Goal: Task Accomplishment & Management: Manage account settings

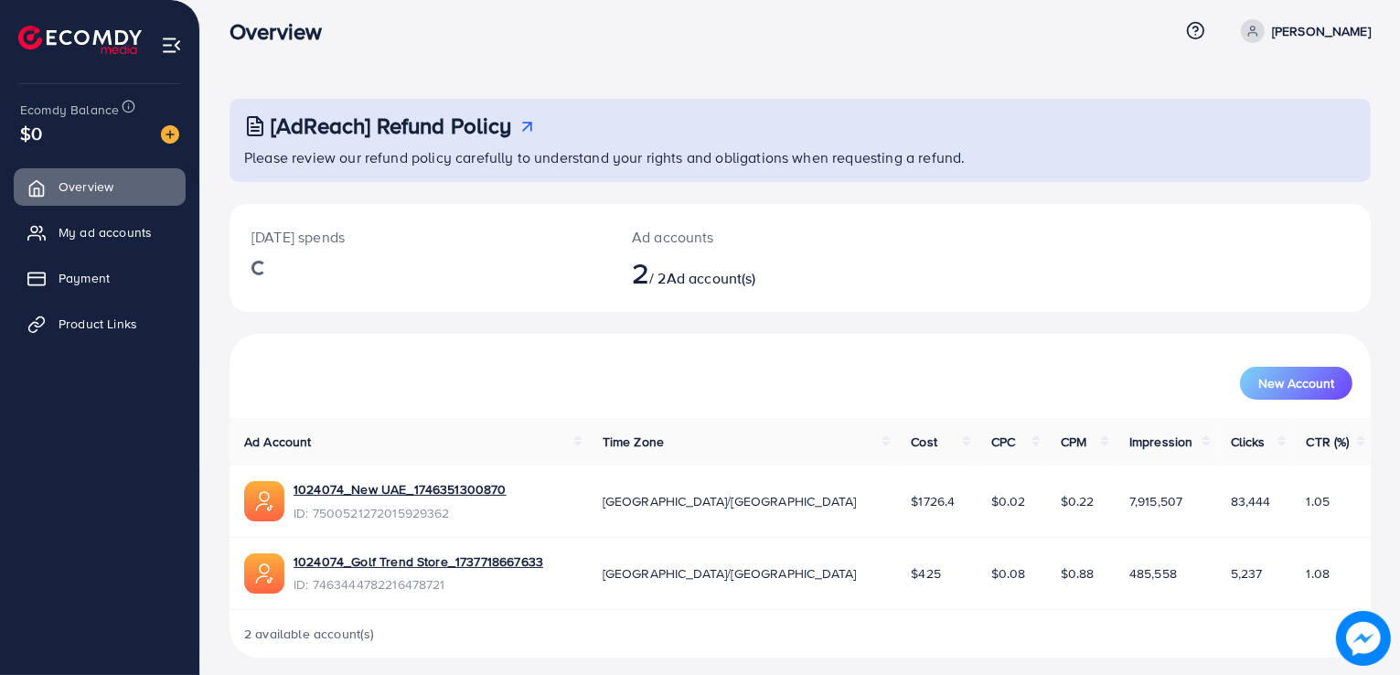
scroll to position [26, 0]
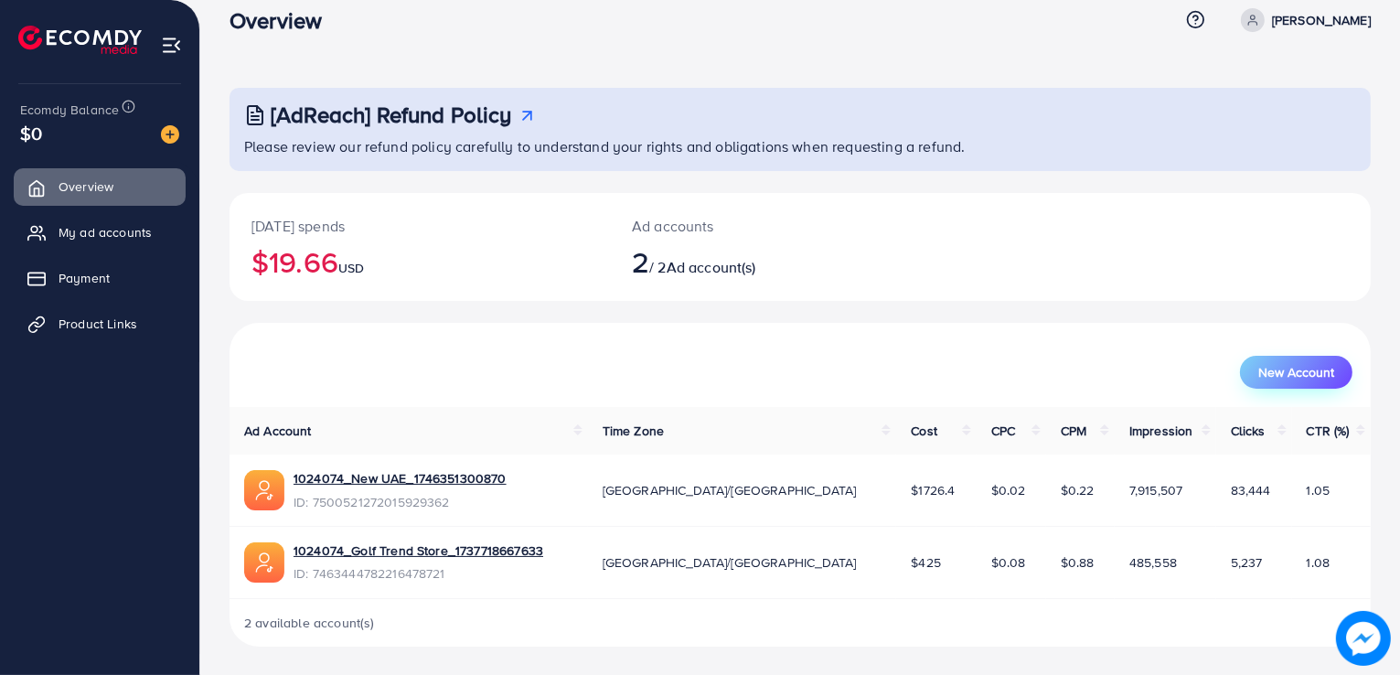
click at [1302, 370] on span "New Account" at bounding box center [1297, 372] width 76 height 13
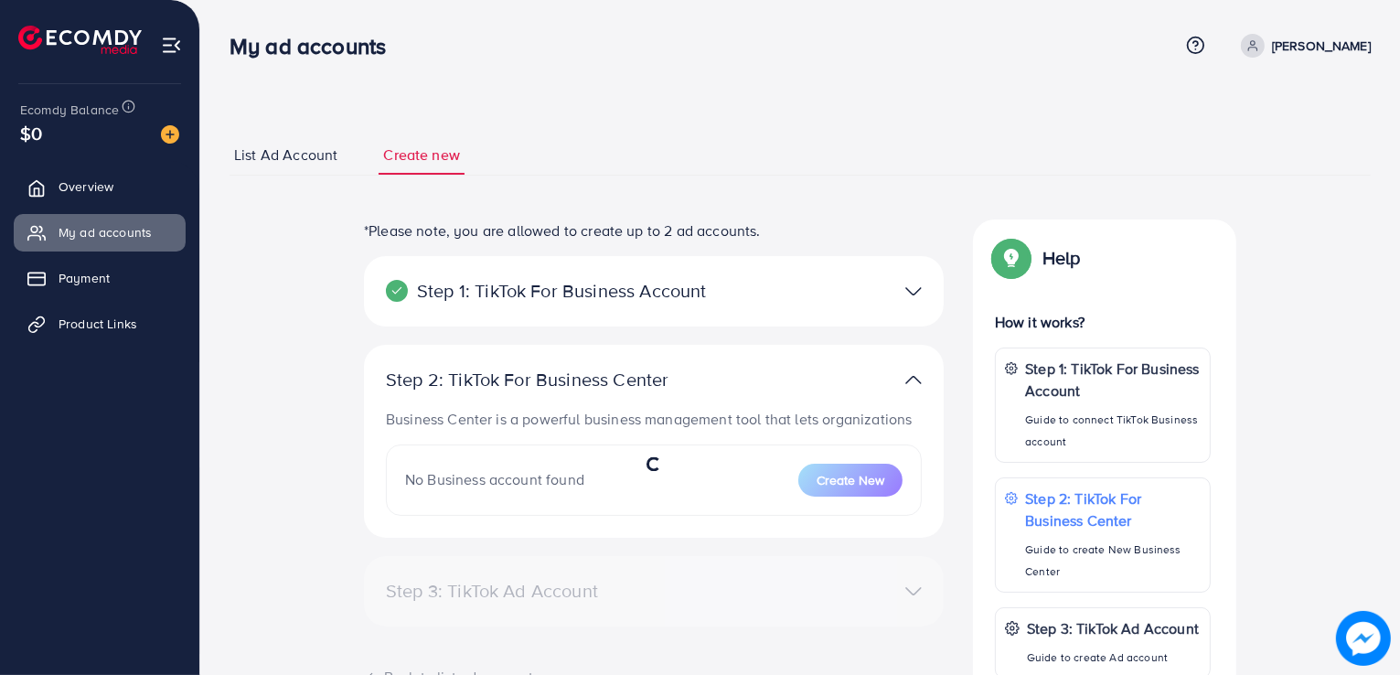
select select
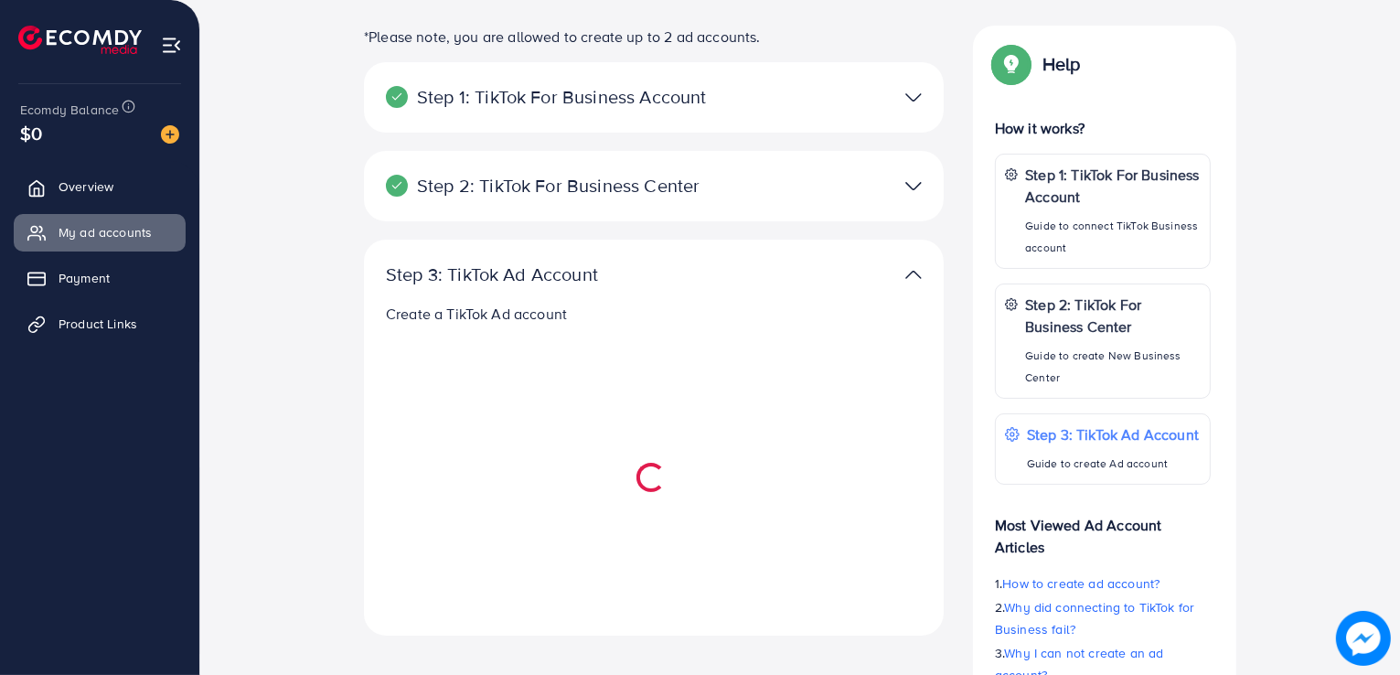
scroll to position [201, 0]
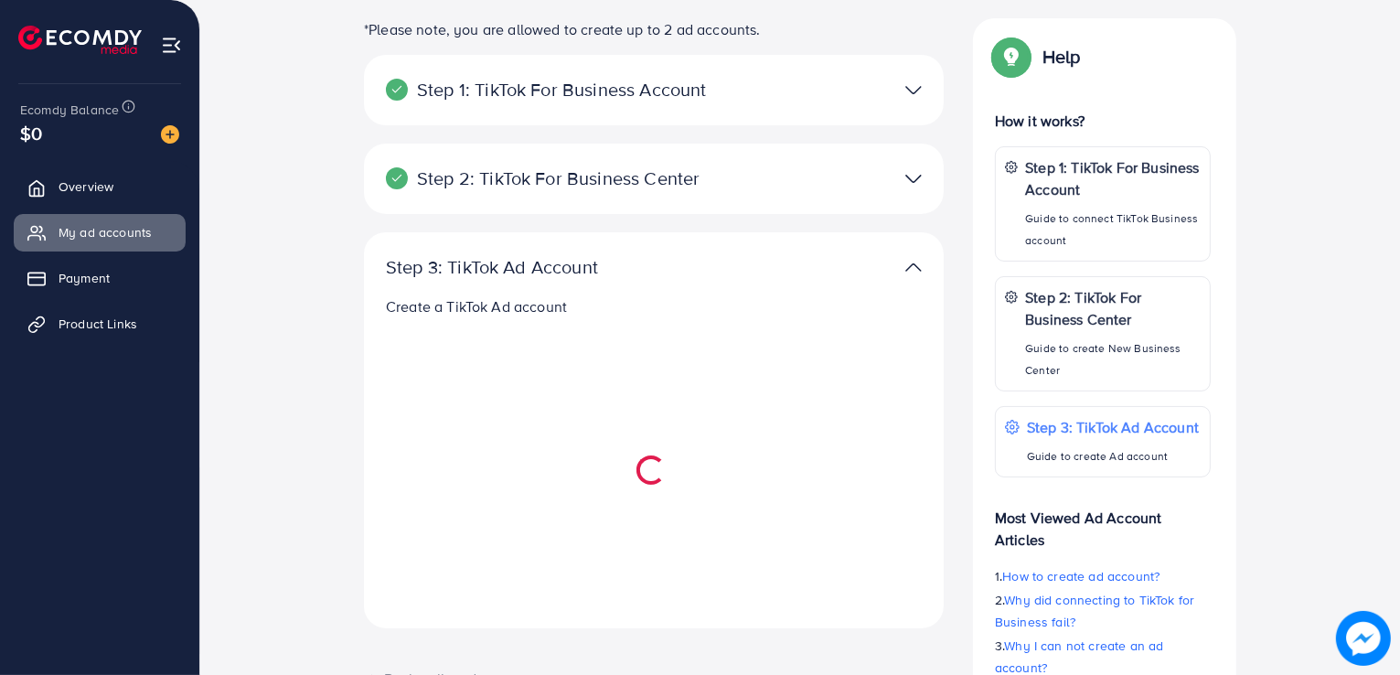
select select
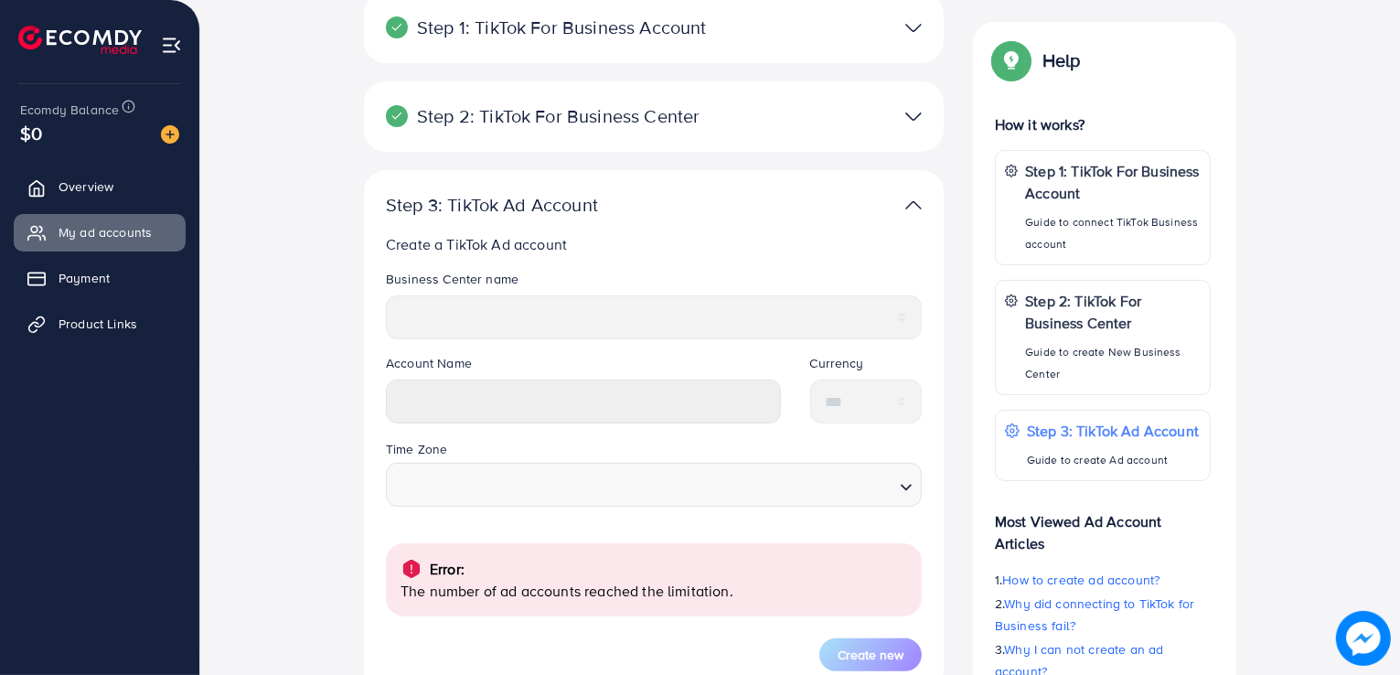
scroll to position [270, 0]
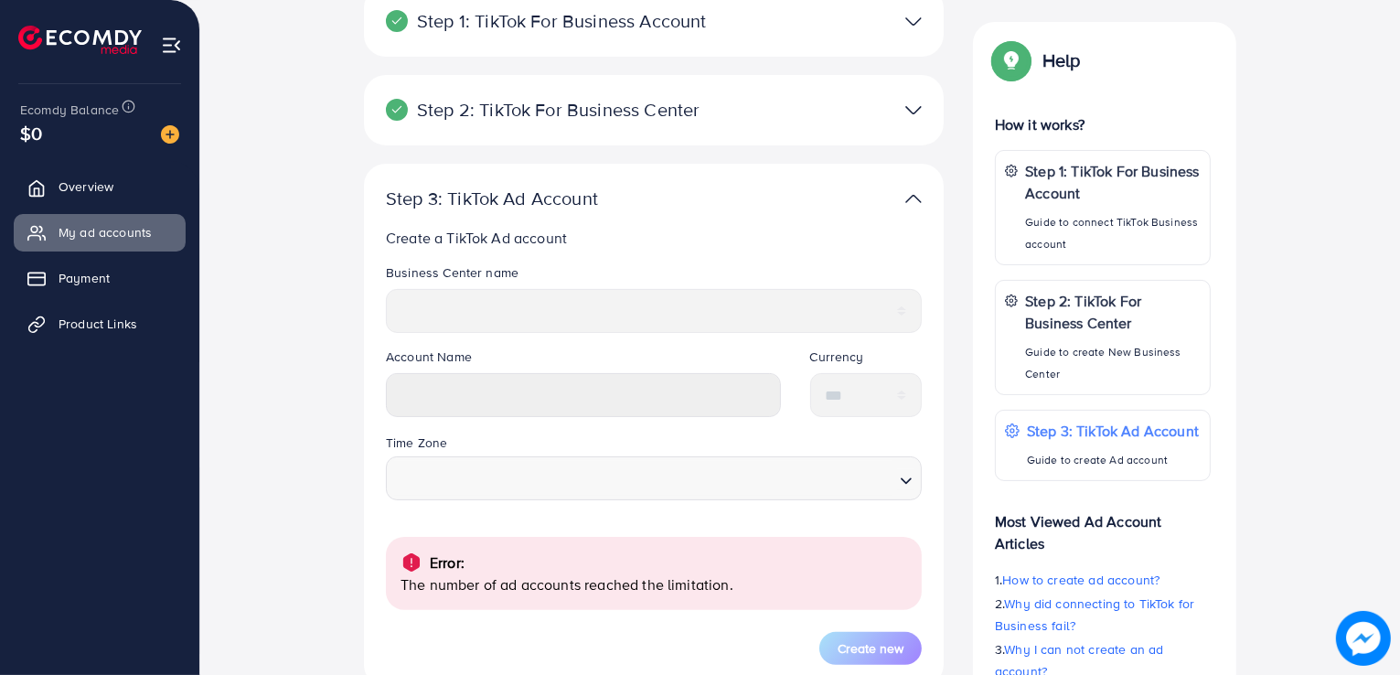
click at [465, 424] on div "Account Name" at bounding box center [583, 390] width 424 height 84
click at [443, 418] on div "Account Name" at bounding box center [583, 390] width 424 height 84
click at [886, 204] on div at bounding box center [842, 199] width 188 height 27
click at [907, 188] on img at bounding box center [914, 199] width 16 height 27
click at [888, 203] on div at bounding box center [842, 199] width 188 height 27
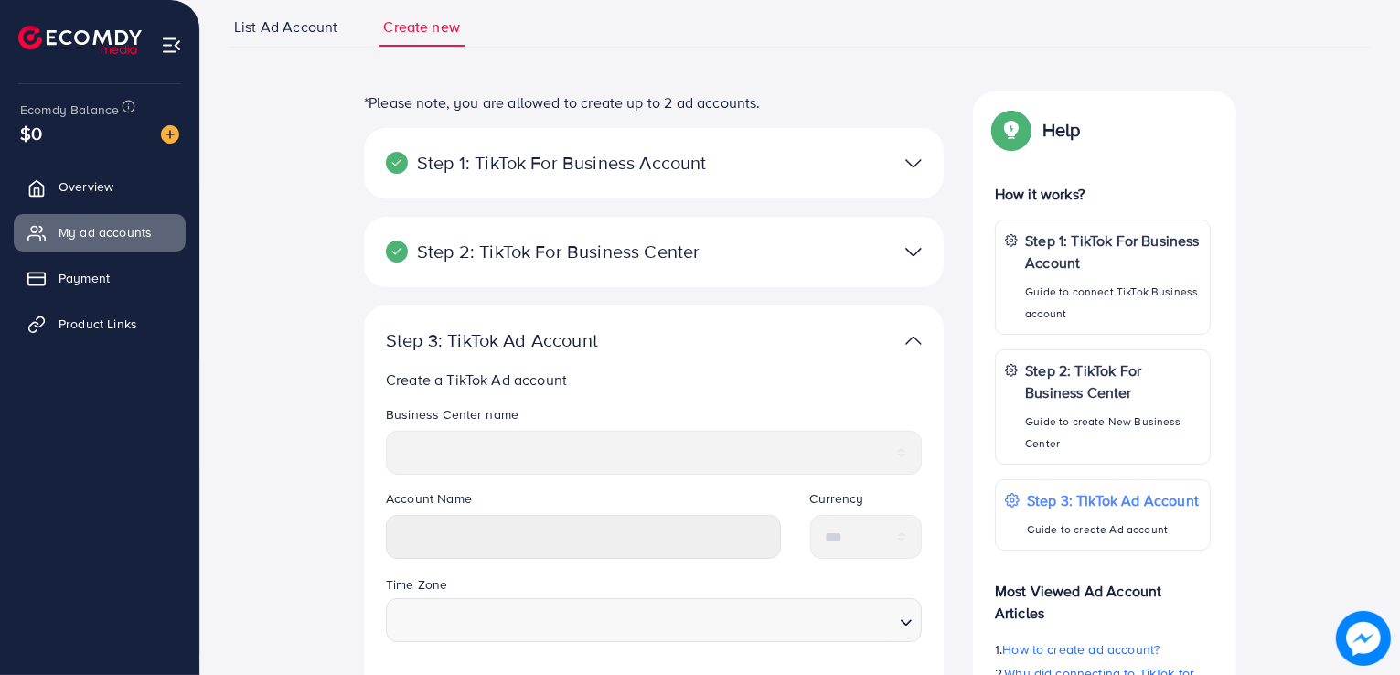
scroll to position [126, 0]
click at [917, 349] on img at bounding box center [914, 342] width 16 height 27
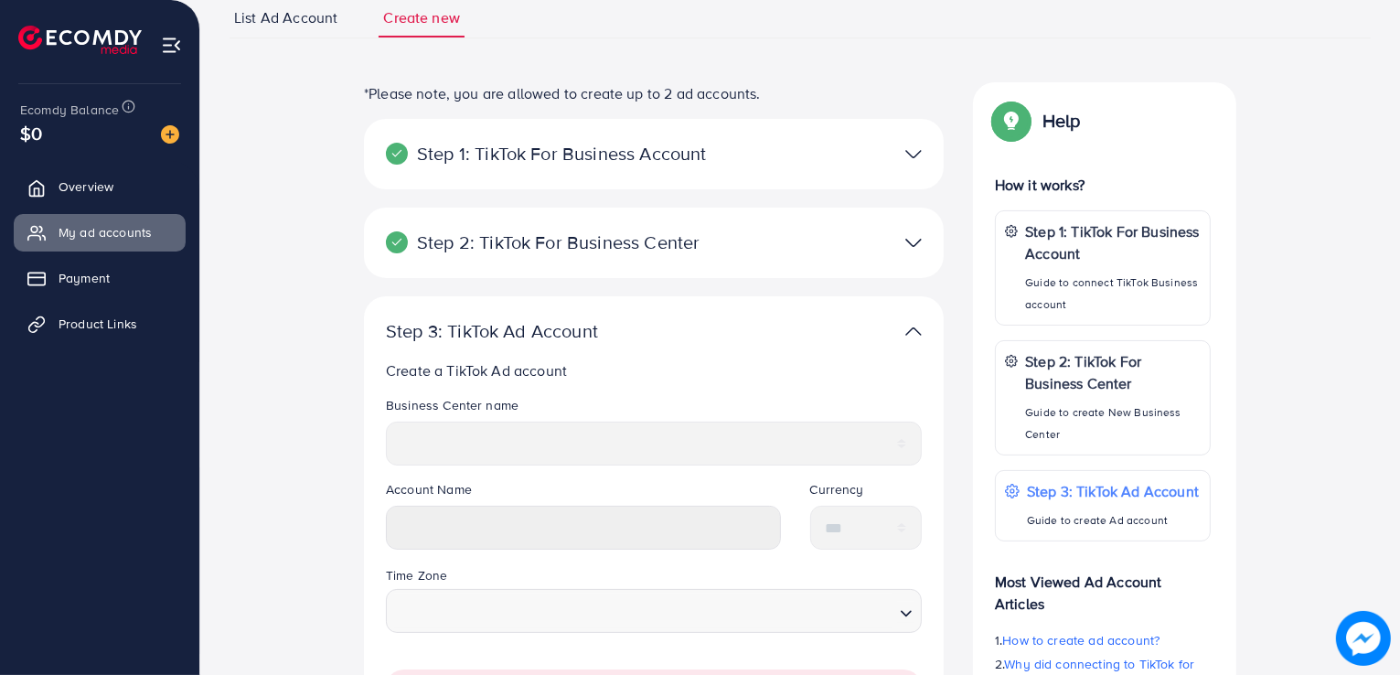
scroll to position [165, 0]
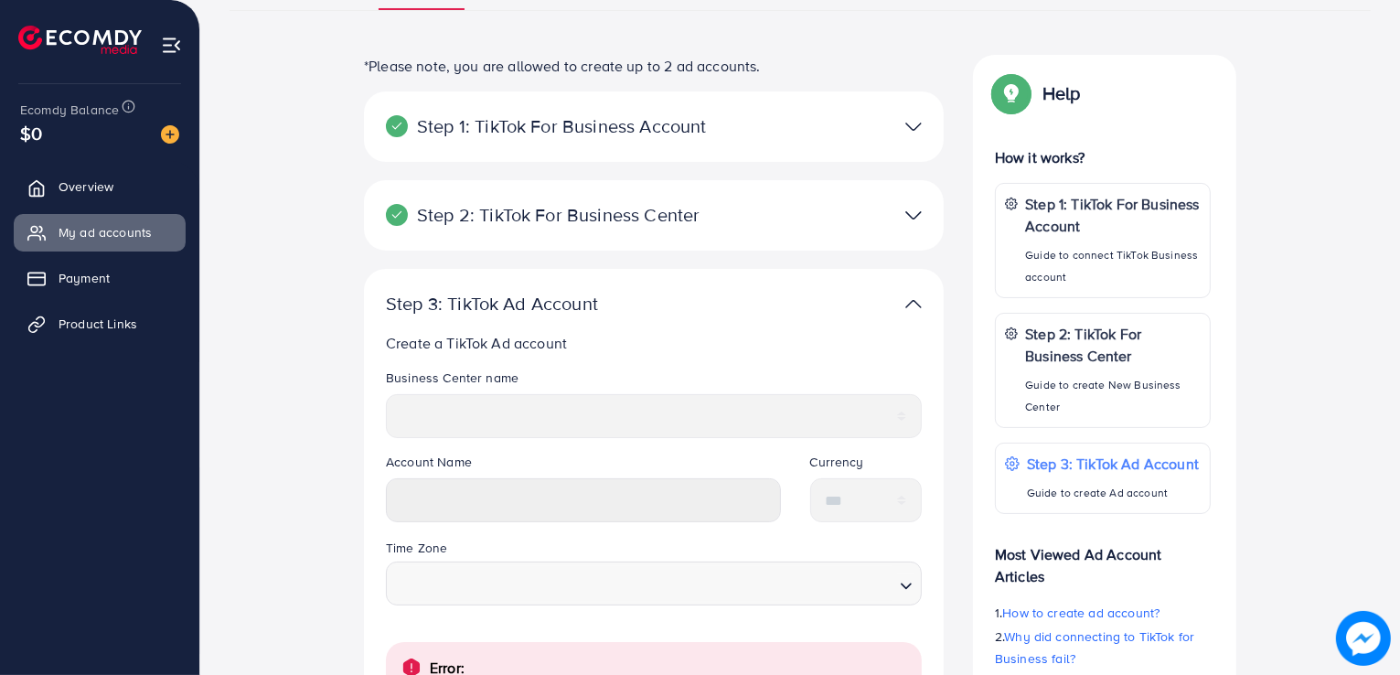
click at [456, 337] on p "Create a TikTok Ad account" at bounding box center [657, 343] width 543 height 22
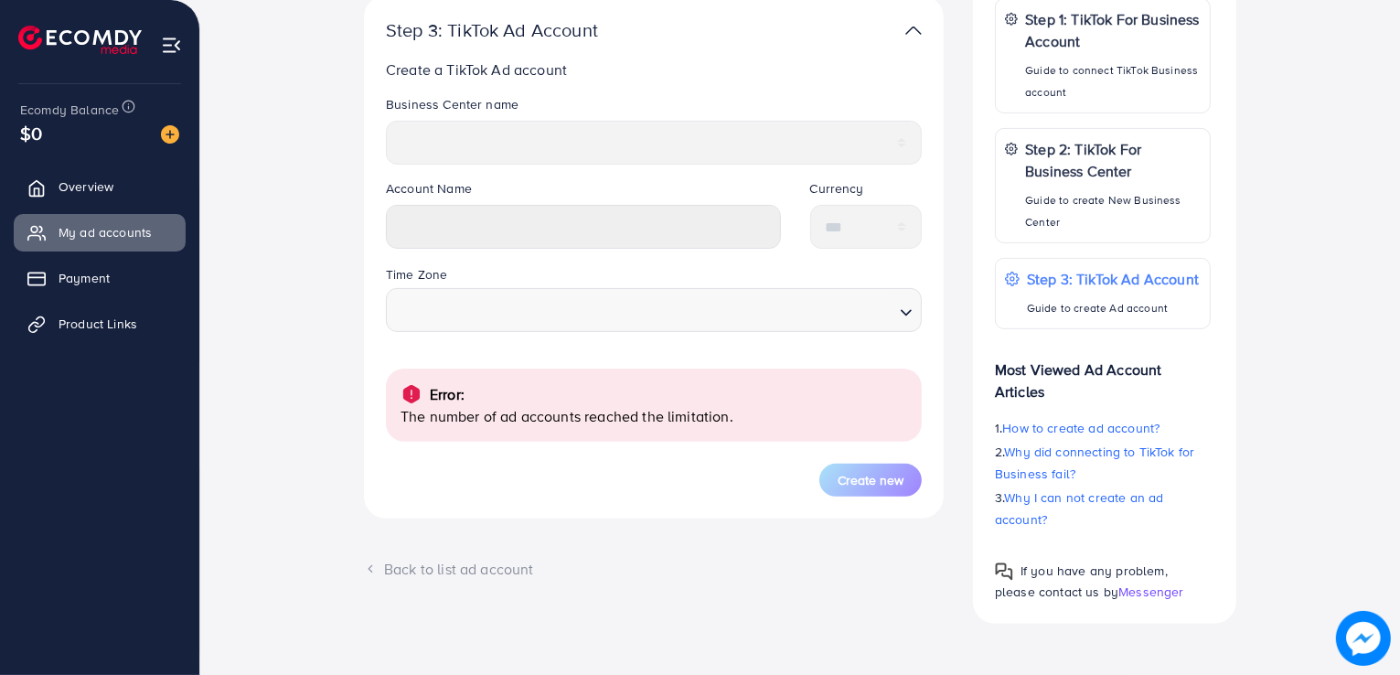
scroll to position [439, 0]
click at [1189, 602] on div "Help How it works? Step 1: TikTok For Business Account Guide to connect TikTok …" at bounding box center [1104, 247] width 263 height 754
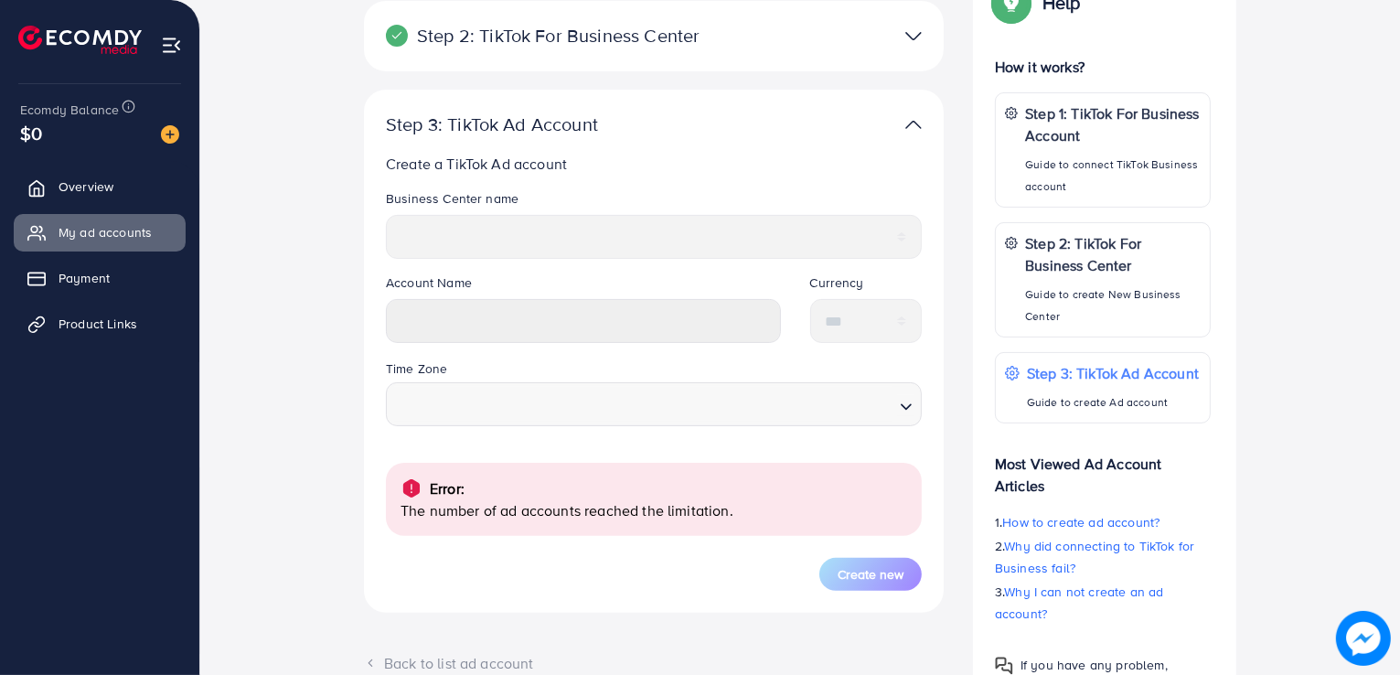
scroll to position [73, 0]
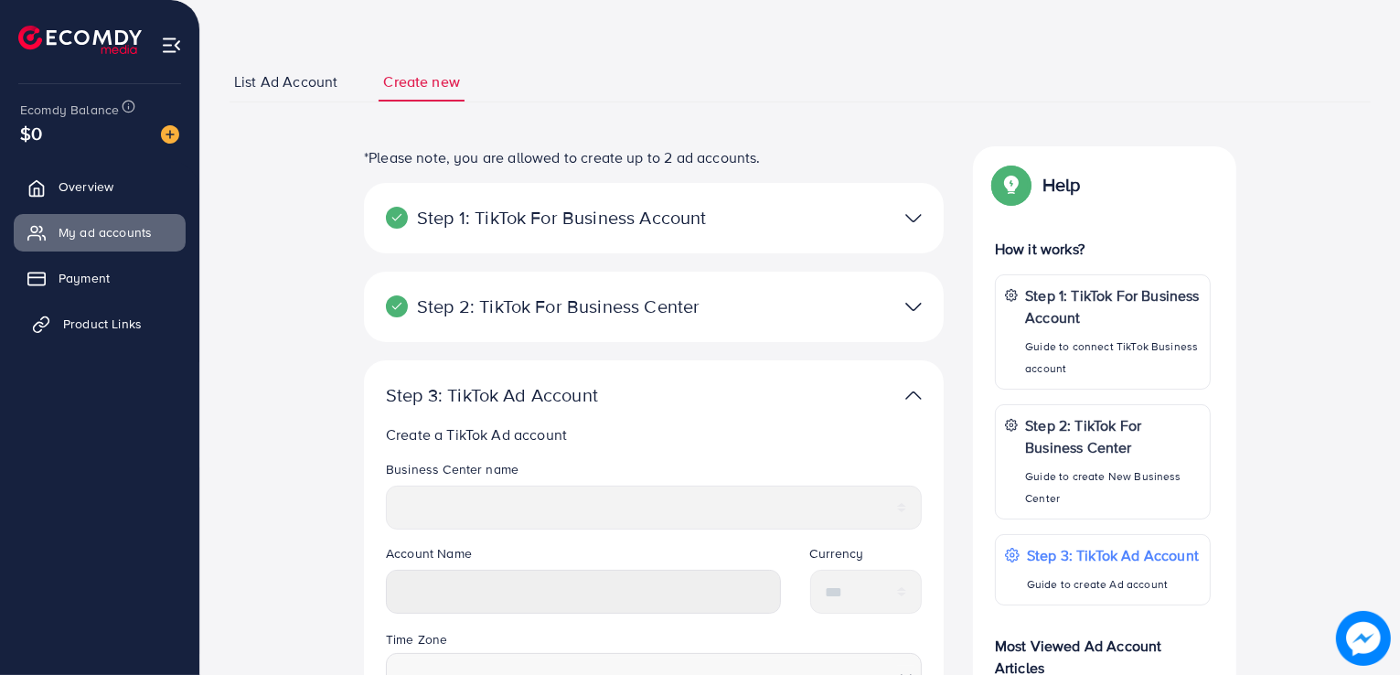
click at [102, 338] on link "Product Links" at bounding box center [100, 324] width 172 height 37
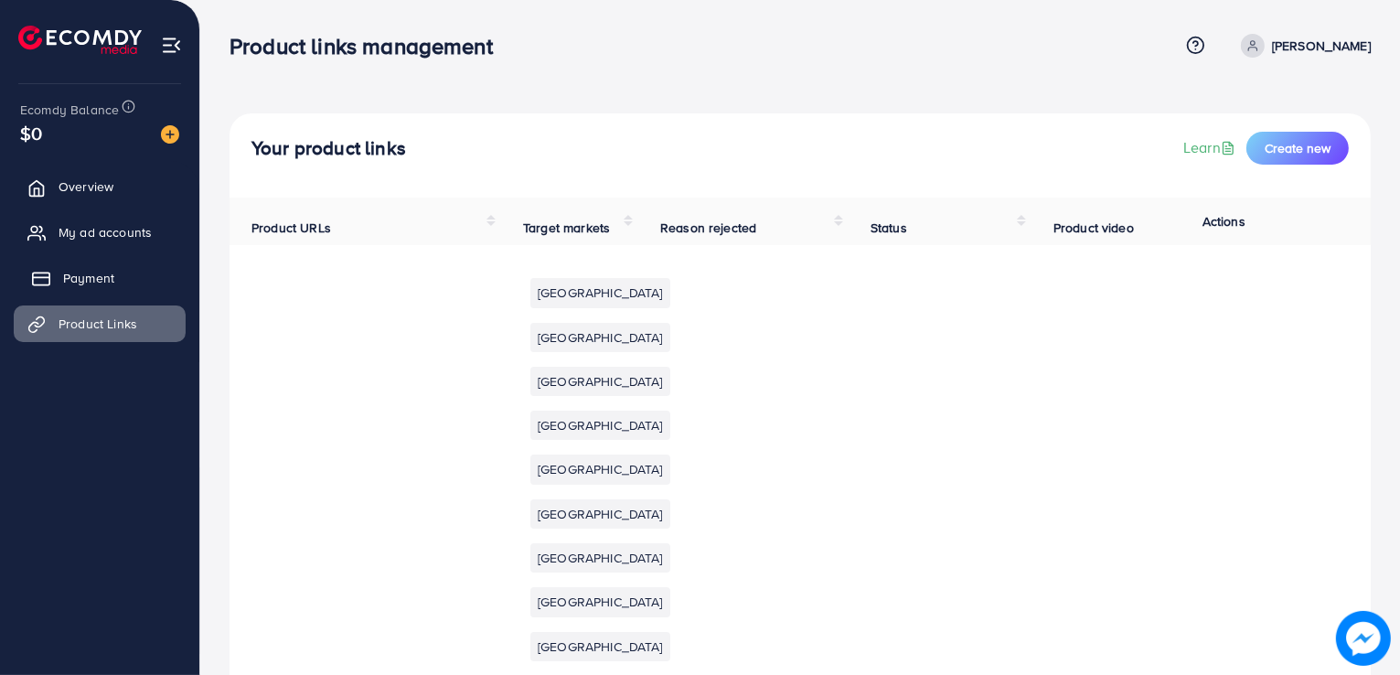
click at [80, 279] on span "Payment" at bounding box center [88, 278] width 51 height 18
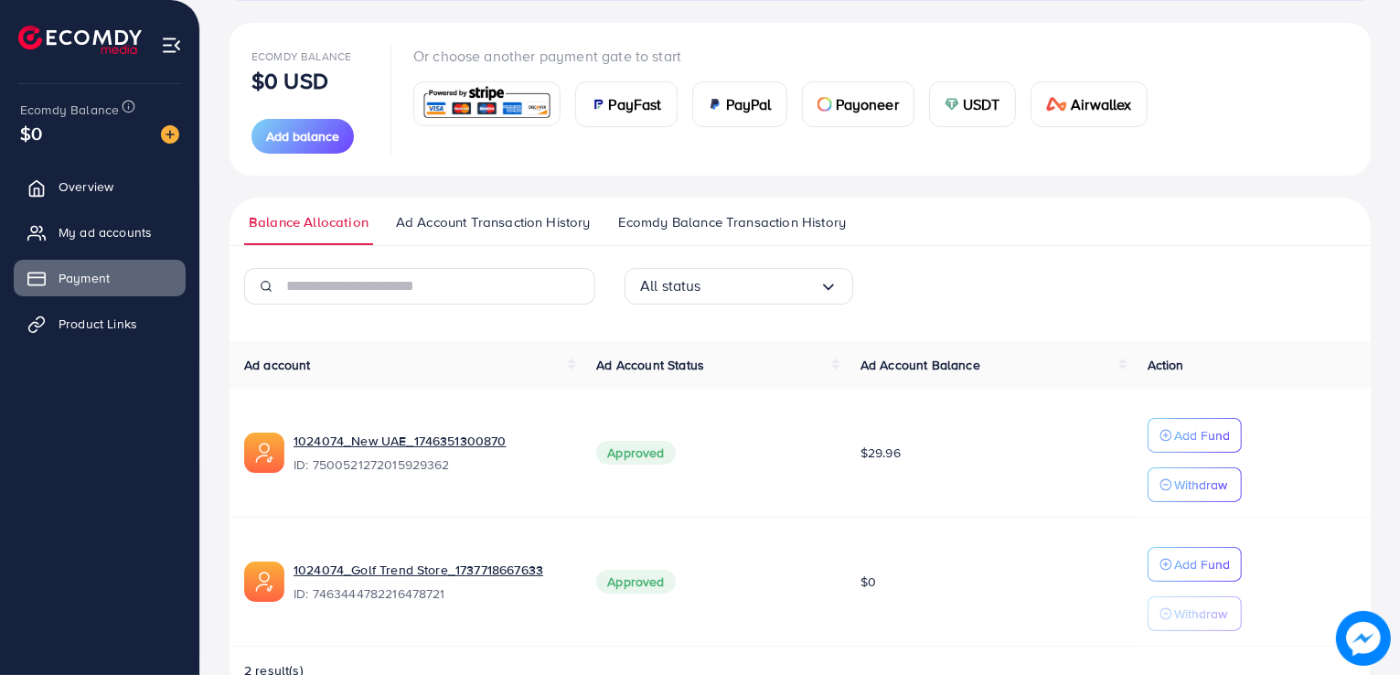
scroll to position [151, 0]
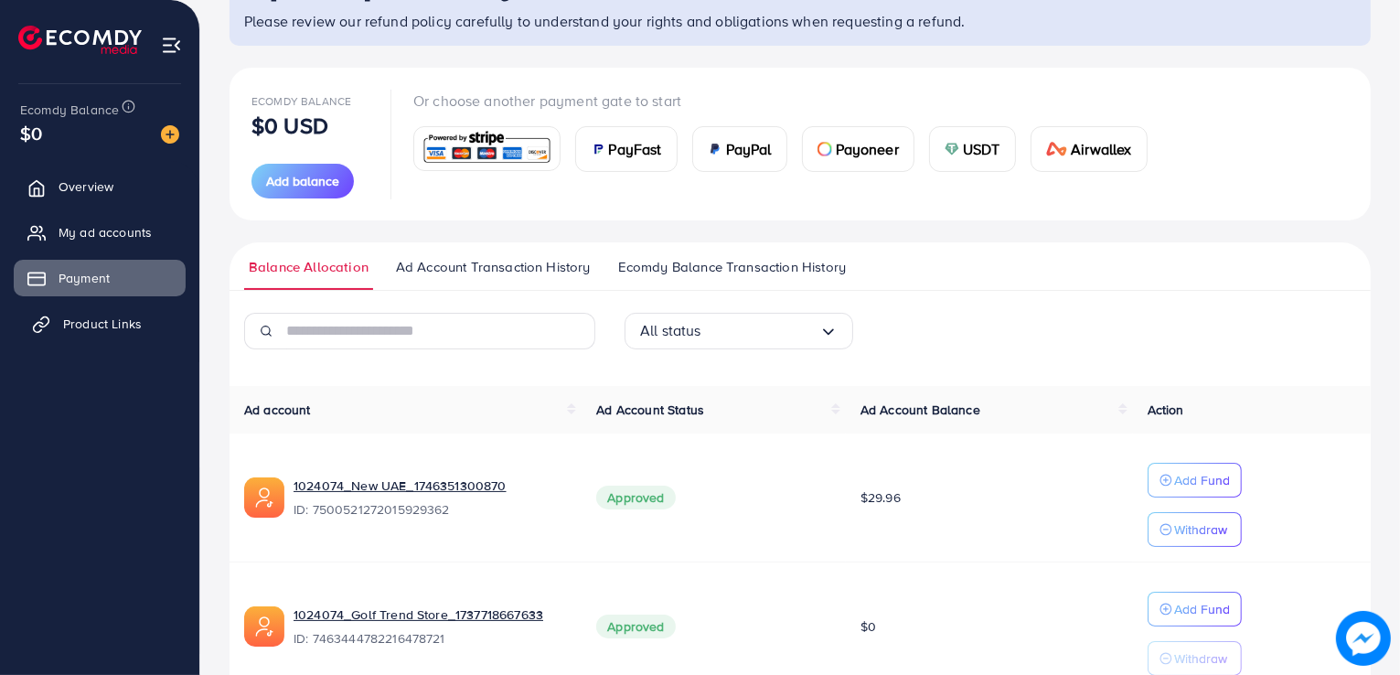
click at [104, 316] on span "Product Links" at bounding box center [102, 324] width 79 height 18
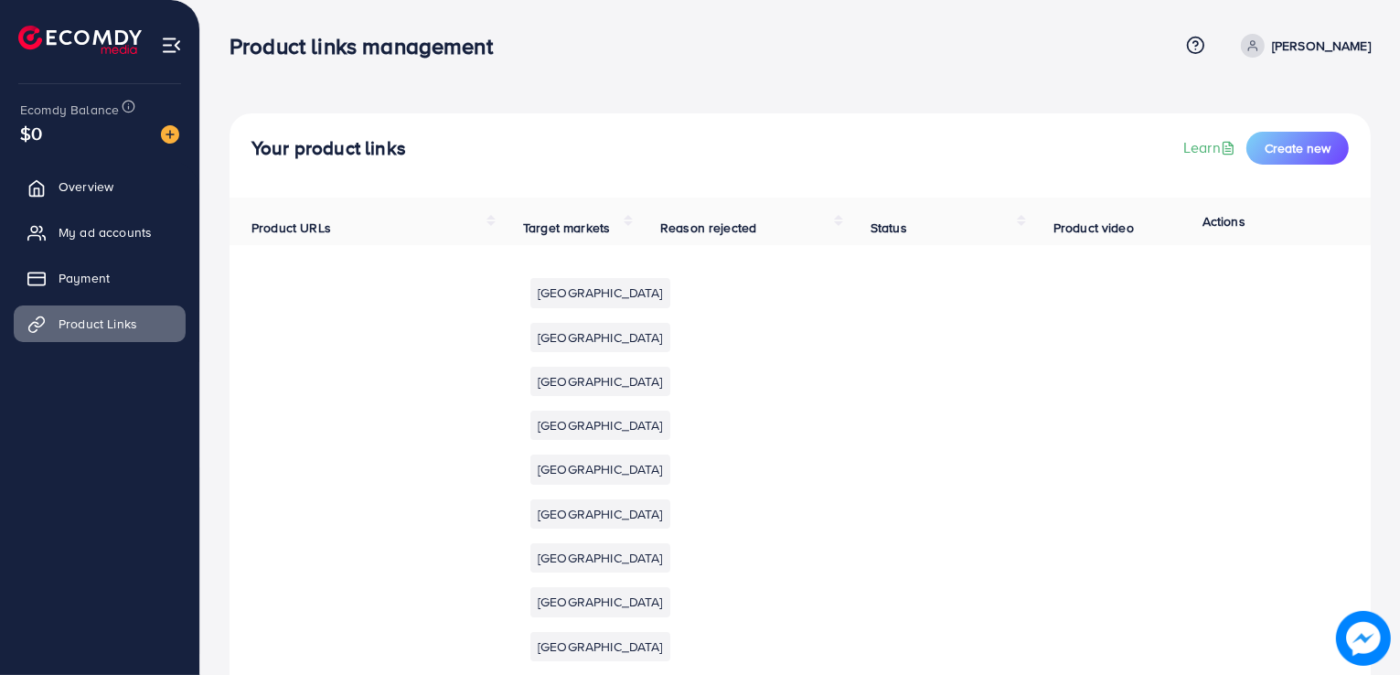
click at [172, 45] on img at bounding box center [171, 45] width 21 height 21
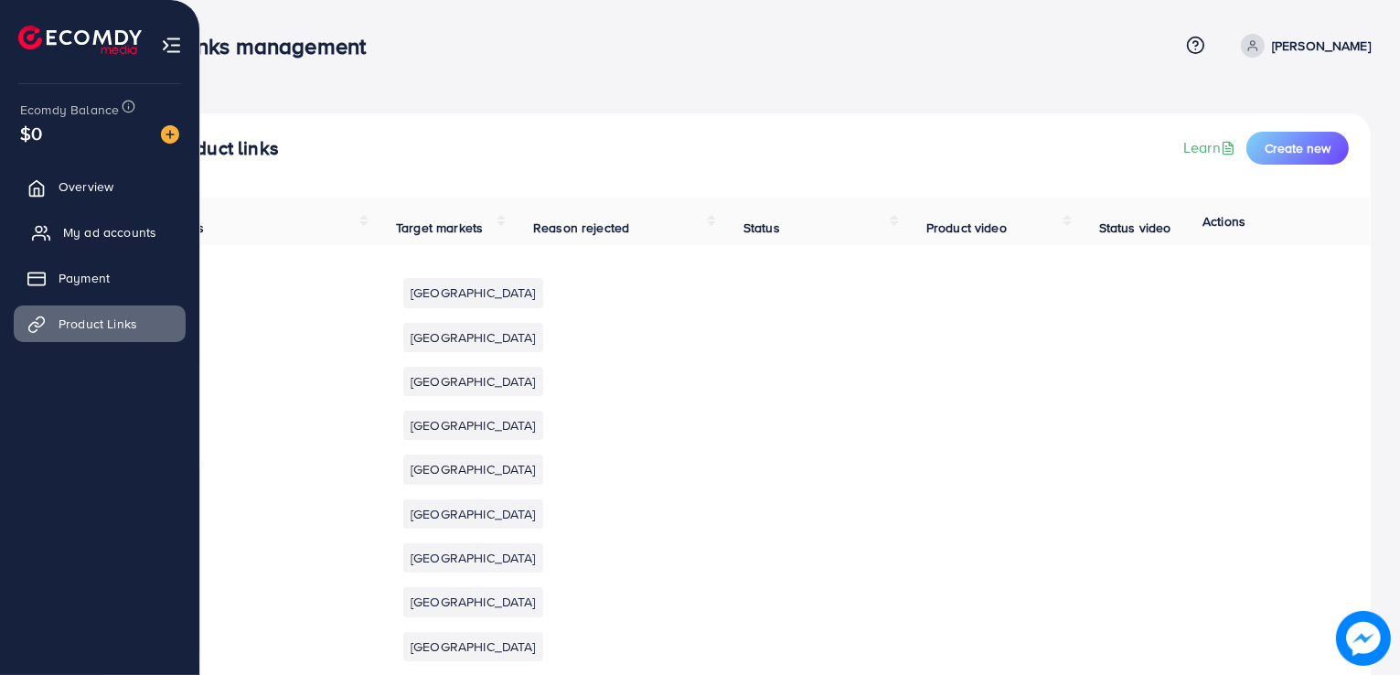
click at [134, 237] on span "My ad accounts" at bounding box center [109, 232] width 93 height 18
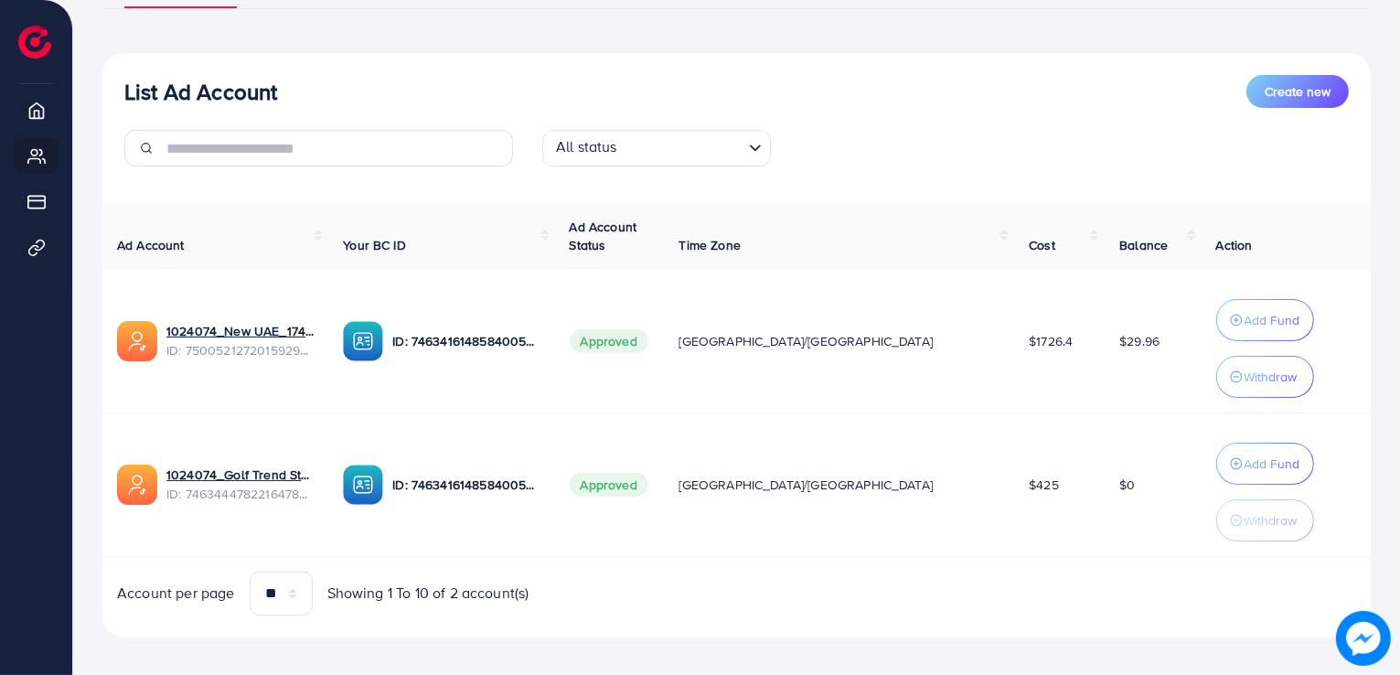
scroll to position [187, 0]
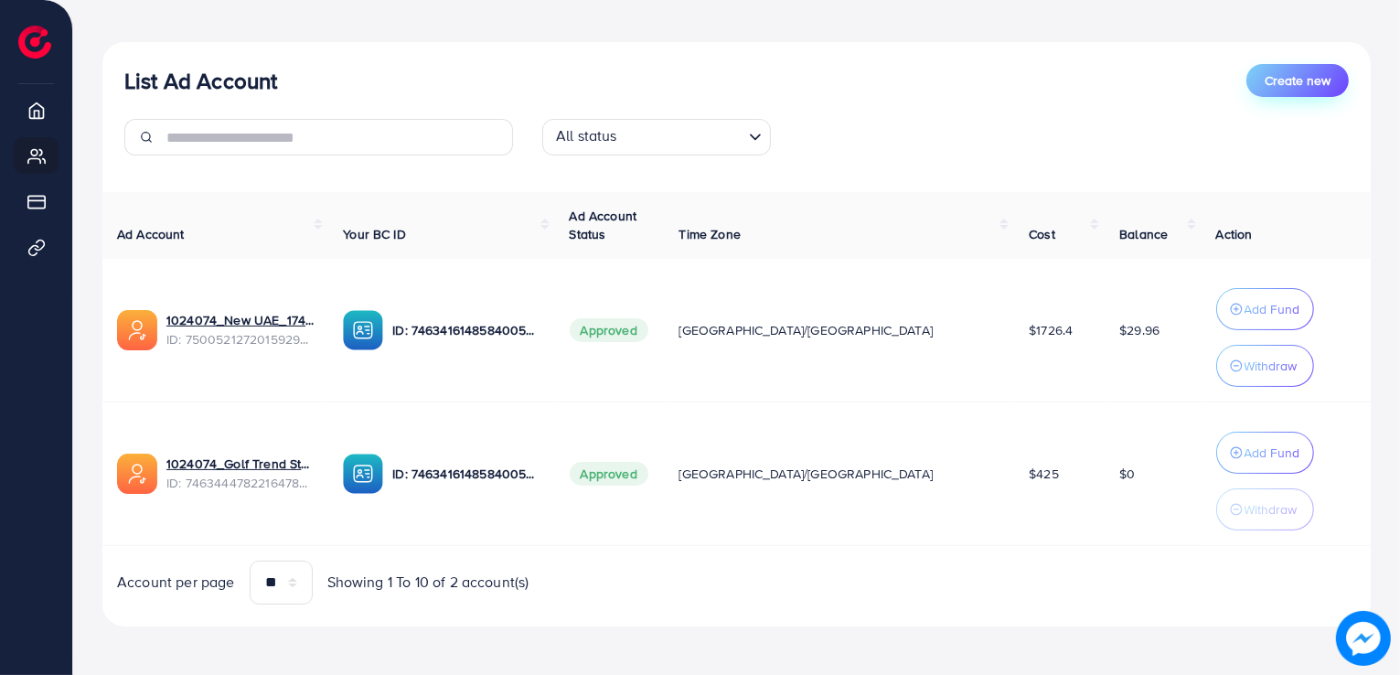
click at [1325, 78] on span "Create new" at bounding box center [1298, 80] width 66 height 18
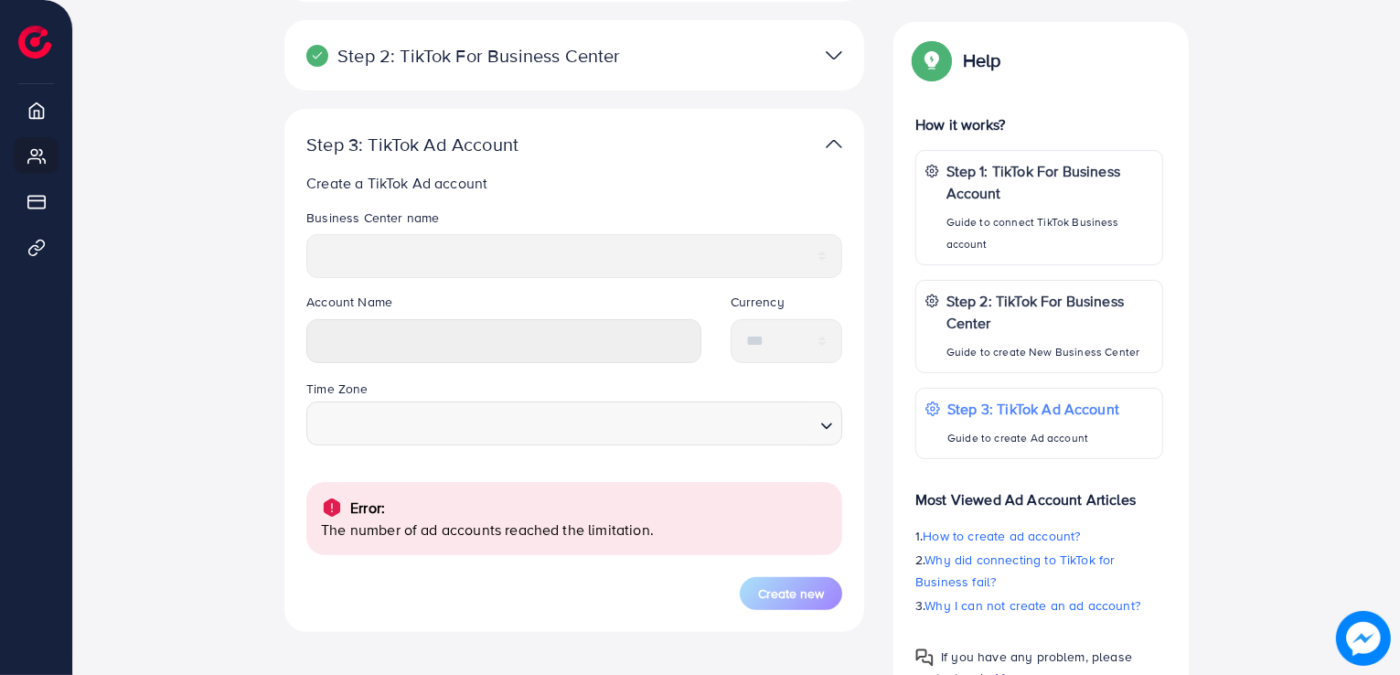
scroll to position [366, 0]
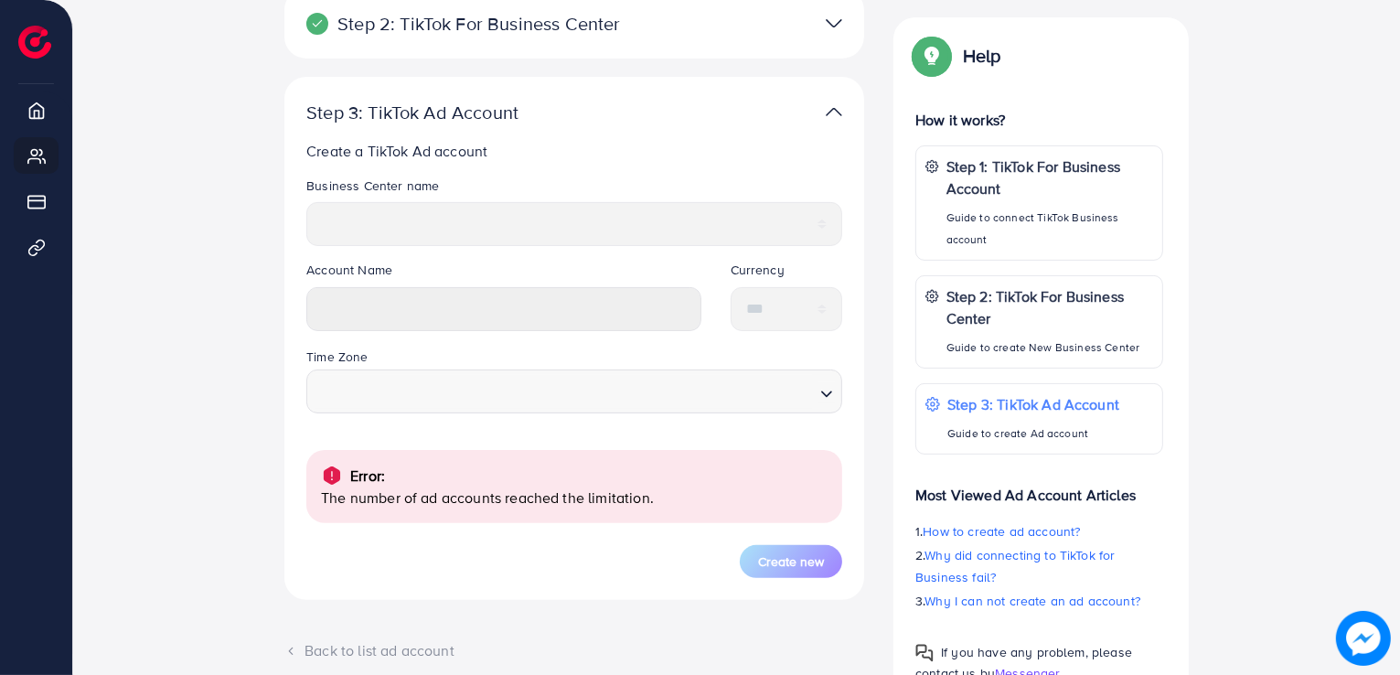
click at [837, 114] on img at bounding box center [834, 112] width 16 height 27
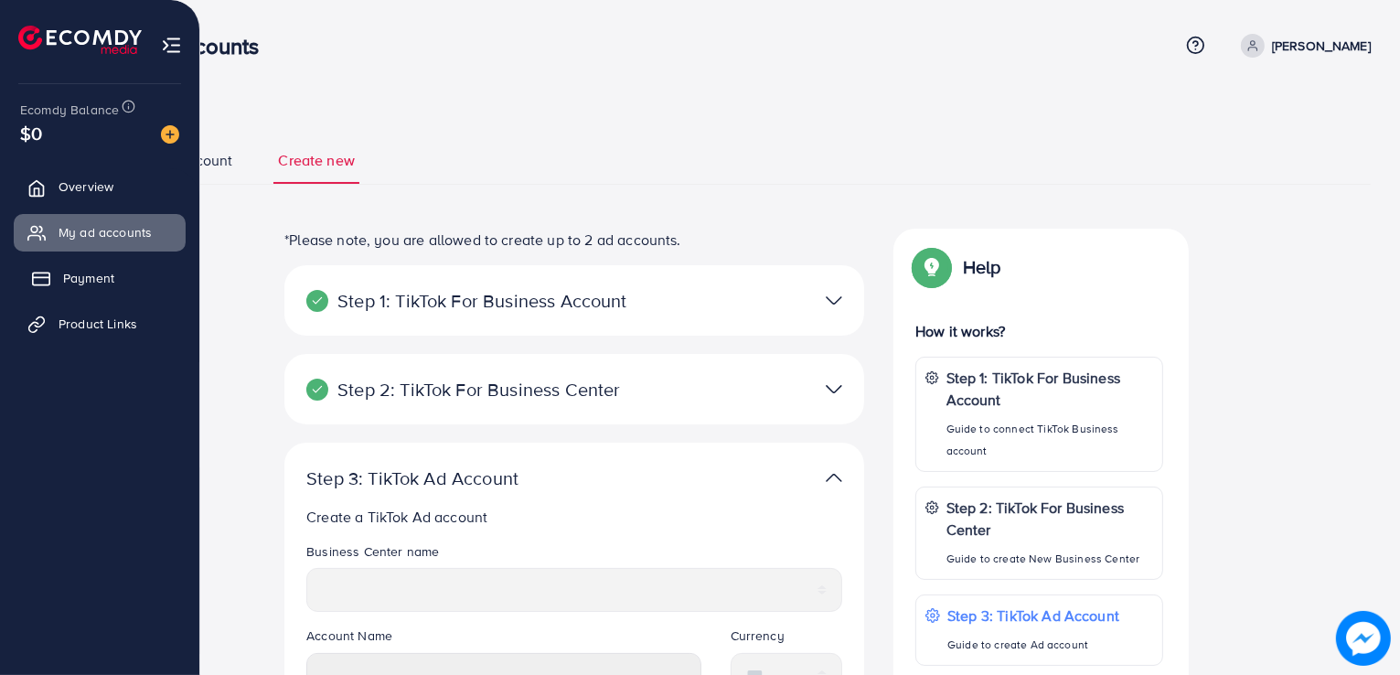
click at [99, 287] on link "Payment" at bounding box center [100, 278] width 172 height 37
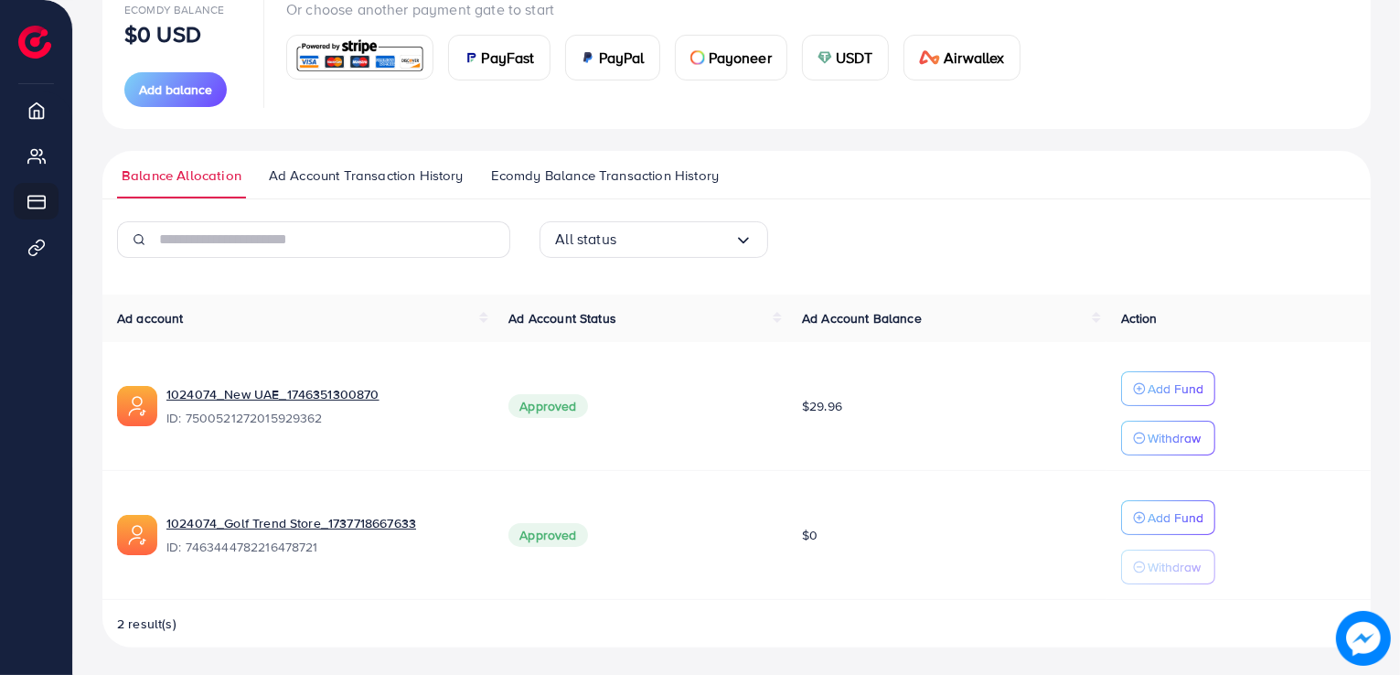
scroll to position [59, 0]
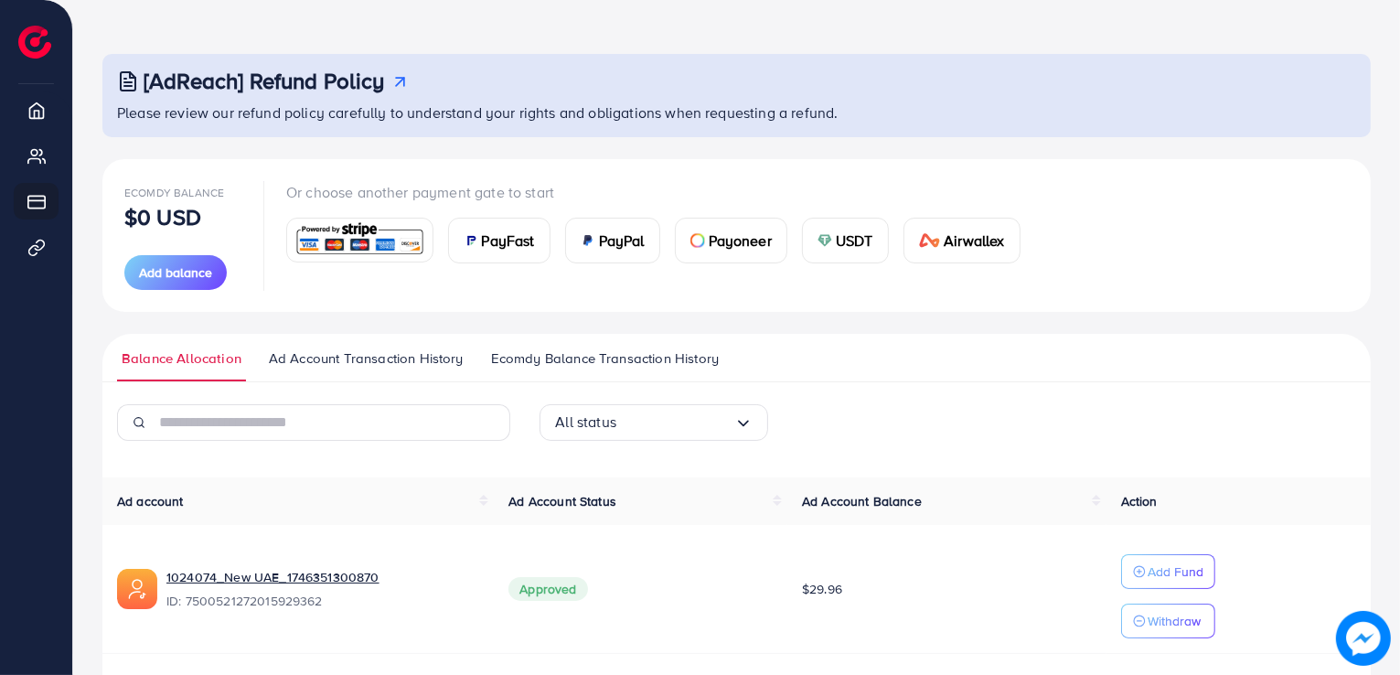
click at [444, 359] on span "Ad Account Transaction History" at bounding box center [366, 359] width 195 height 20
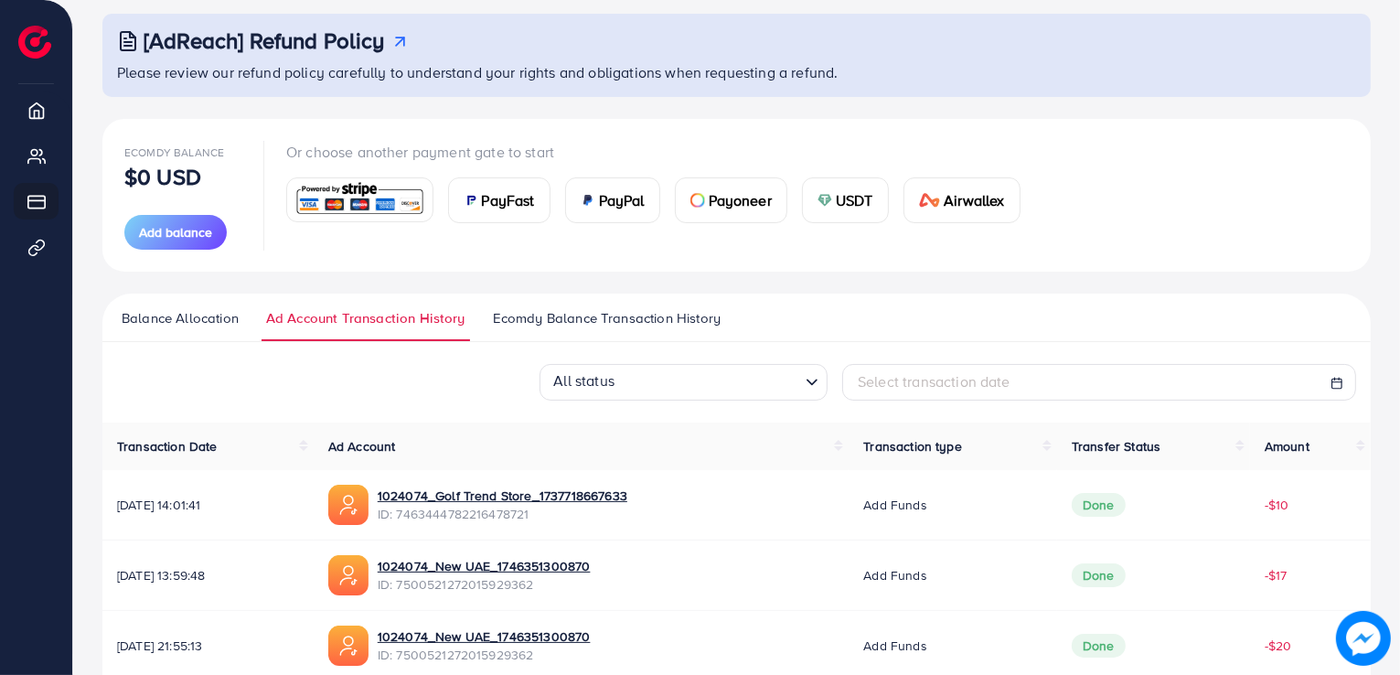
scroll to position [91, 0]
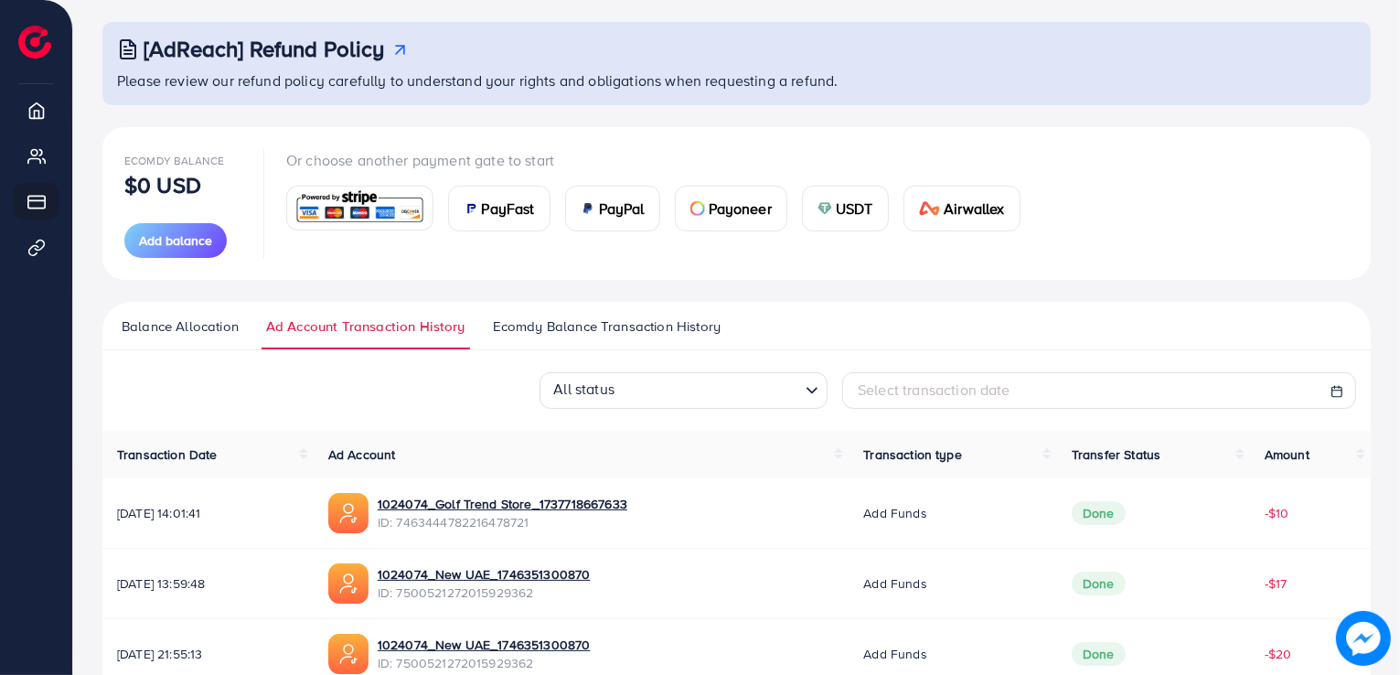
click at [542, 325] on span "Ecomdy Balance Transaction History" at bounding box center [607, 326] width 228 height 20
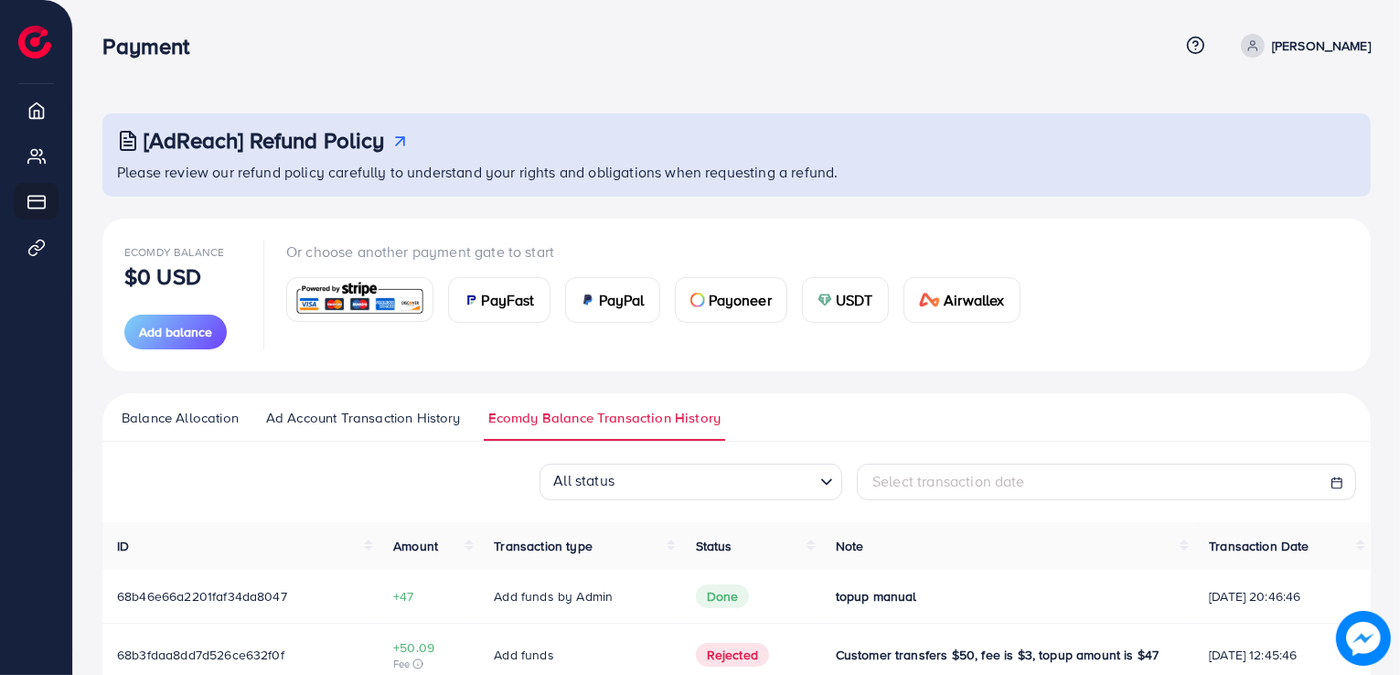
click at [183, 420] on span "Balance Allocation" at bounding box center [180, 418] width 117 height 20
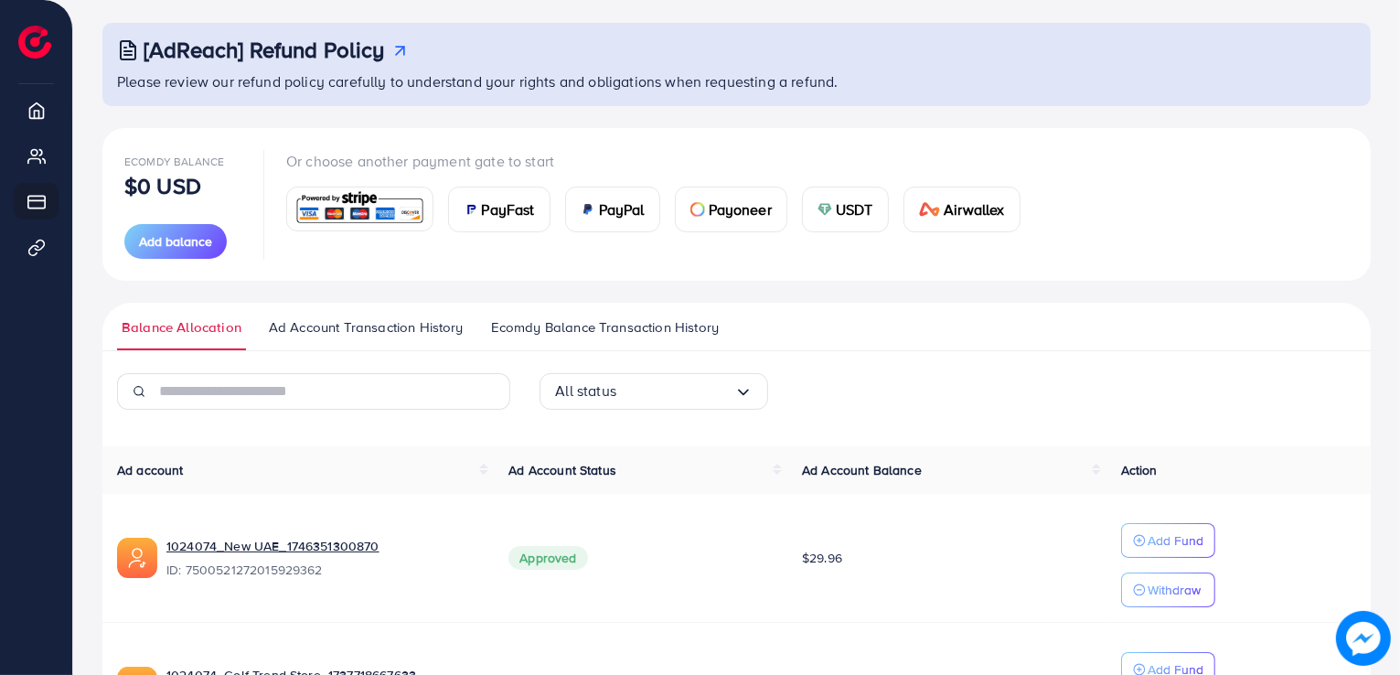
scroll to position [242, 0]
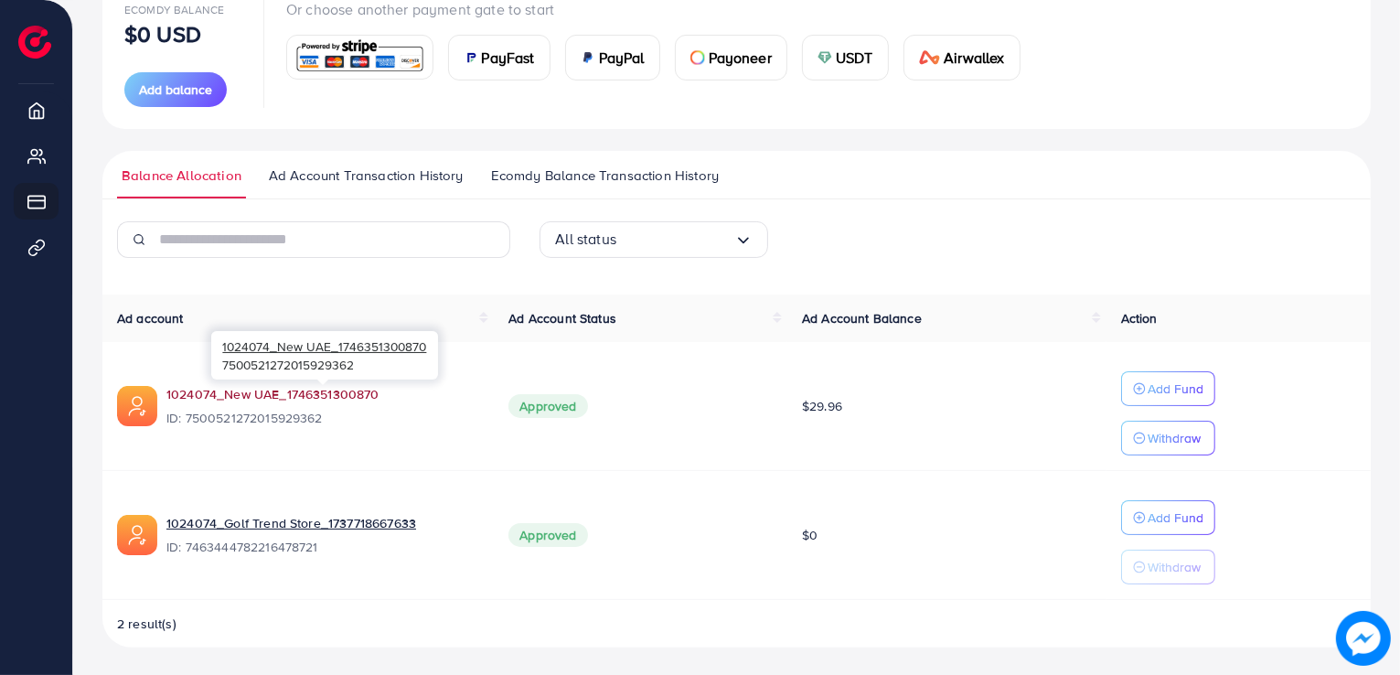
click at [230, 399] on link "1024074_New UAE_1746351300870" at bounding box center [272, 394] width 213 height 18
